Goal: Information Seeking & Learning: Understand process/instructions

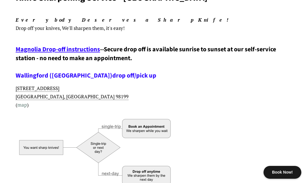
scroll to position [94, 0]
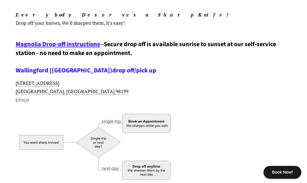
click at [89, 45] on span "Magnolia Drop-off instructions" at bounding box center [58, 44] width 85 height 9
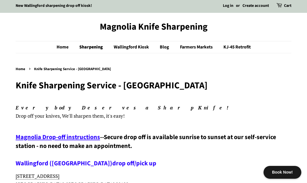
scroll to position [0, 0]
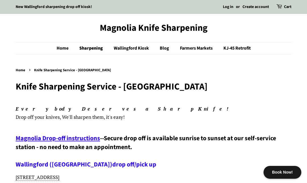
click at [96, 47] on link "Sharpening" at bounding box center [92, 48] width 34 height 12
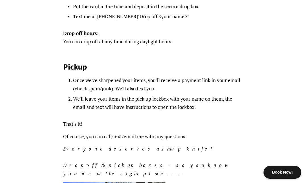
scroll to position [158, 0]
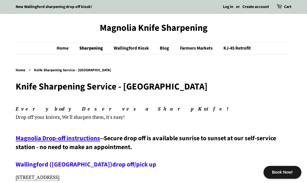
click at [63, 47] on link "Home" at bounding box center [66, 48] width 18 height 12
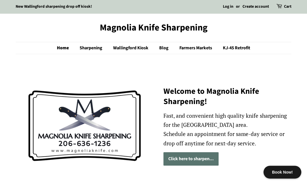
click at [136, 47] on link "Wallingford Kiosk" at bounding box center [131, 48] width 45 height 12
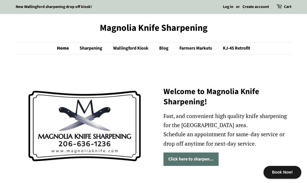
scroll to position [0, 0]
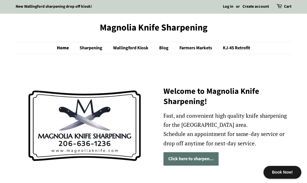
click at [164, 48] on link "Blog" at bounding box center [164, 48] width 19 height 12
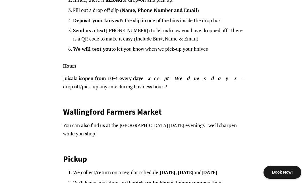
scroll to position [102, 0]
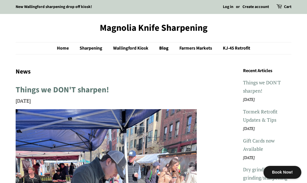
click at [97, 47] on link "Sharpening" at bounding box center [91, 48] width 33 height 12
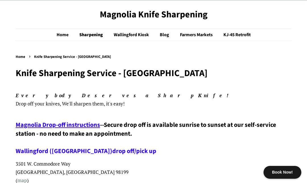
scroll to position [15, 0]
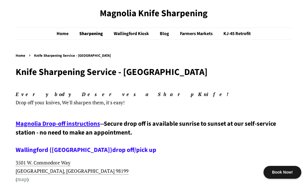
click at [93, 123] on span "Magnolia Drop-off instructions" at bounding box center [58, 123] width 85 height 9
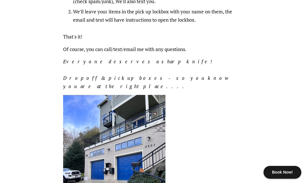
scroll to position [276, 0]
